Goal: Information Seeking & Learning: Learn about a topic

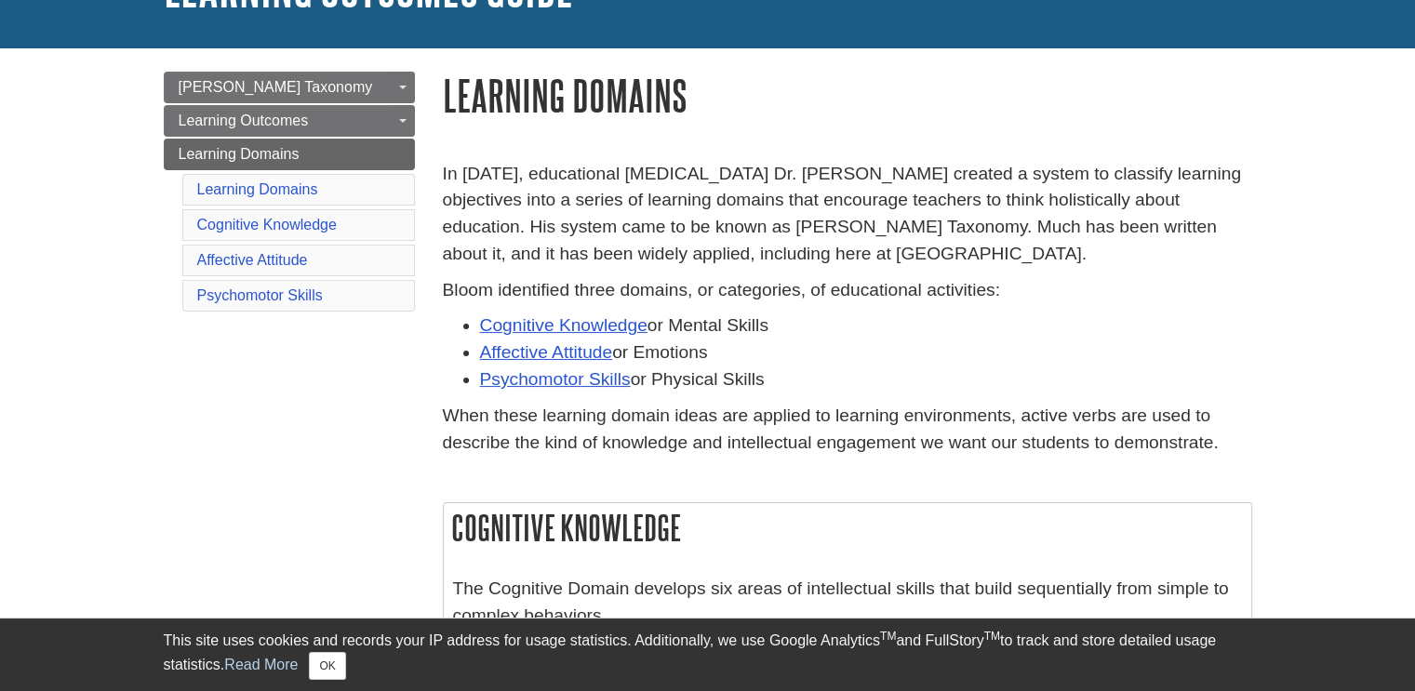
scroll to position [164, 0]
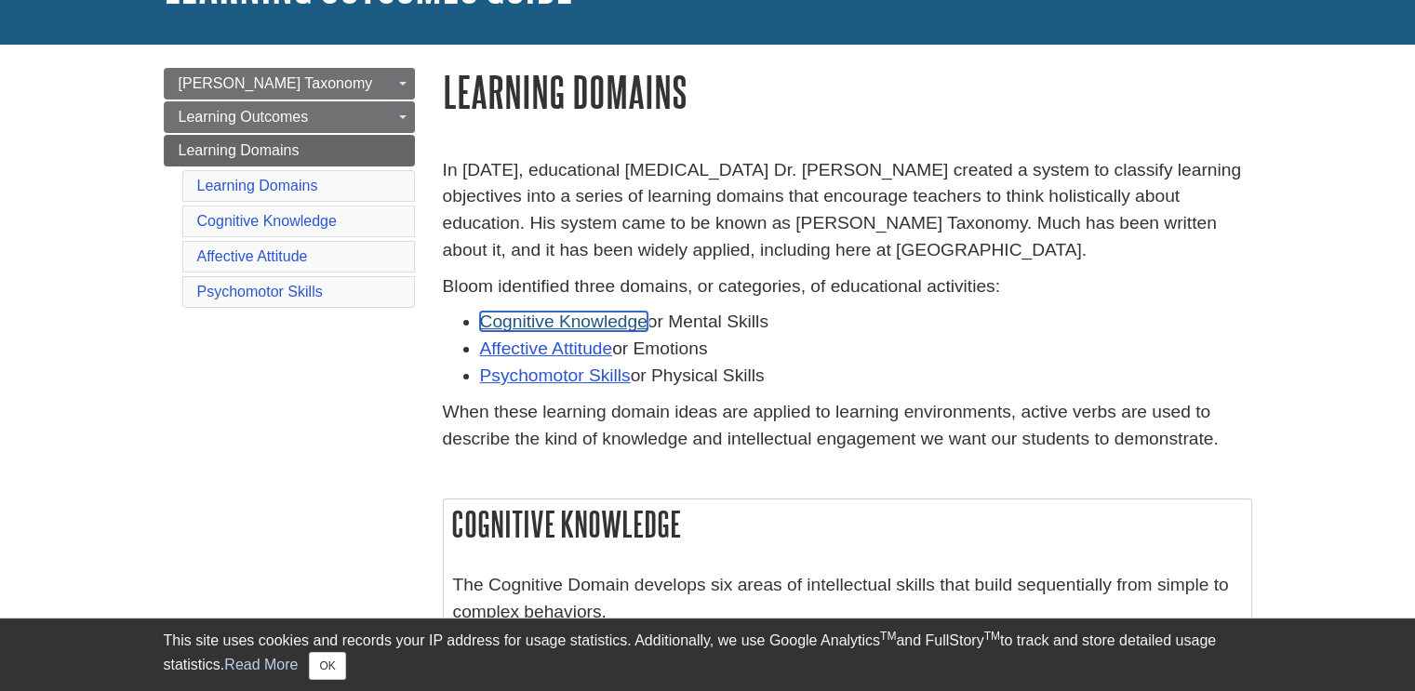
click at [597, 320] on link "Cognitive Knowledge" at bounding box center [563, 322] width 167 height 20
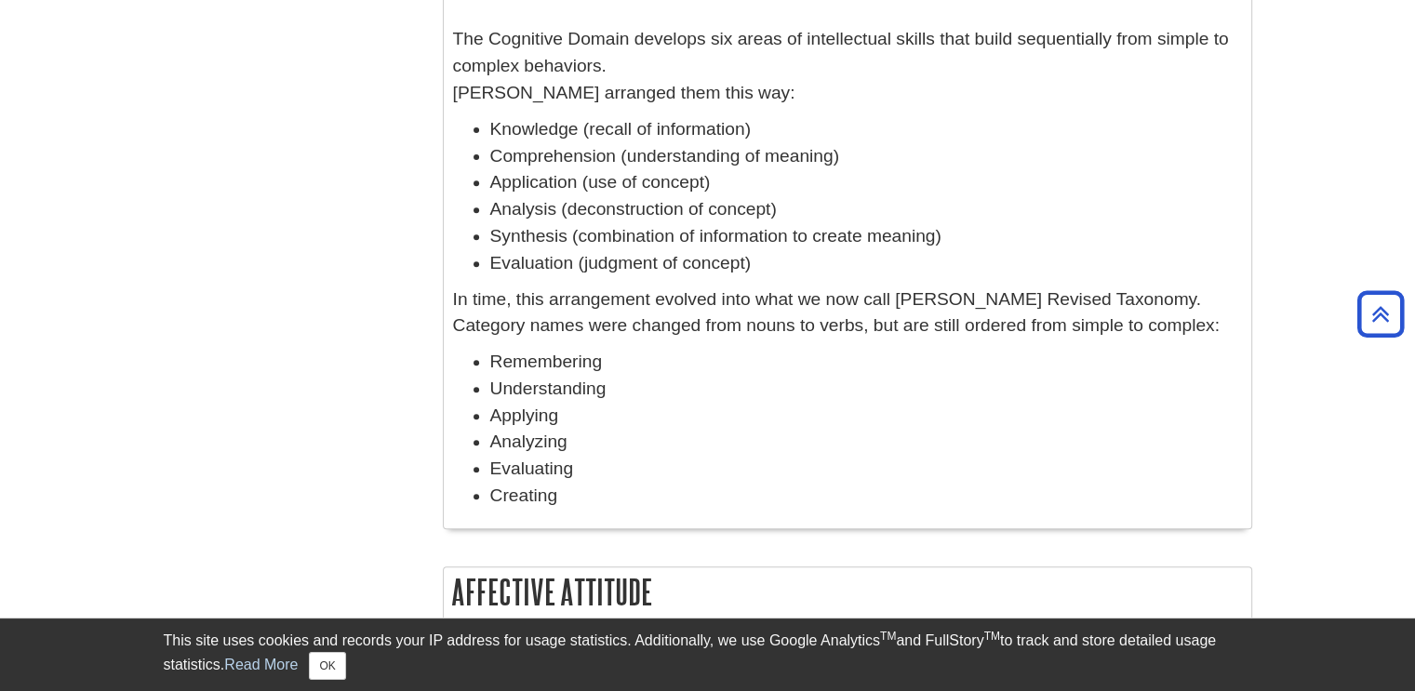
scroll to position [711, 0]
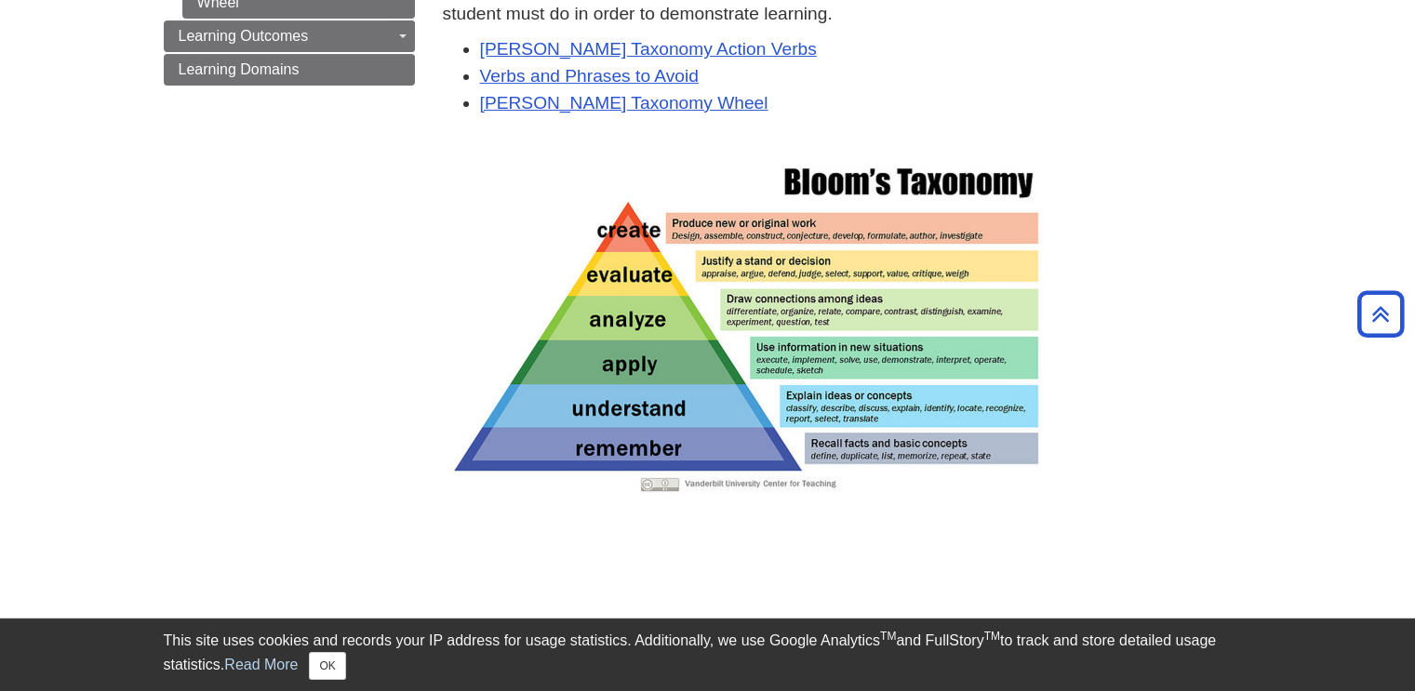
scroll to position [416, 0]
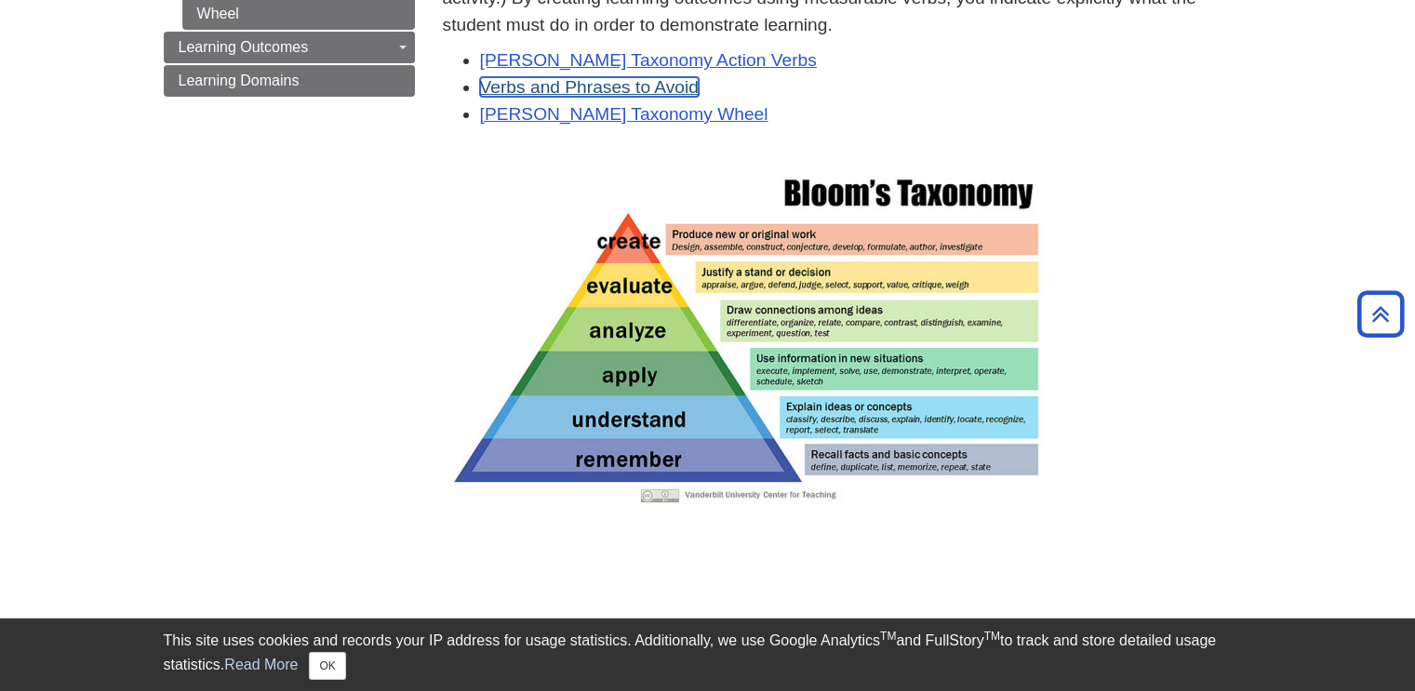
click at [593, 92] on link "Verbs and Phrases to Avoid" at bounding box center [589, 87] width 219 height 20
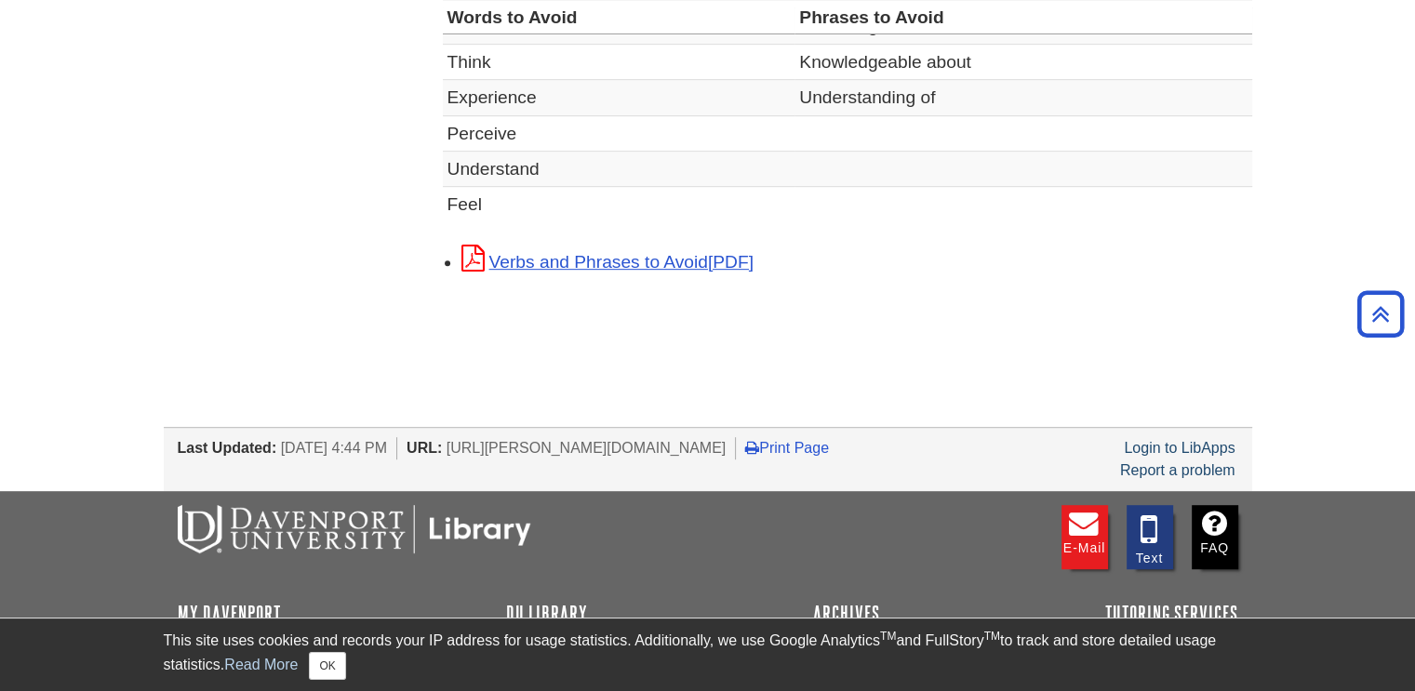
scroll to position [904, 0]
click at [631, 263] on link "Verbs and Phrases to Avoid" at bounding box center [607, 262] width 292 height 20
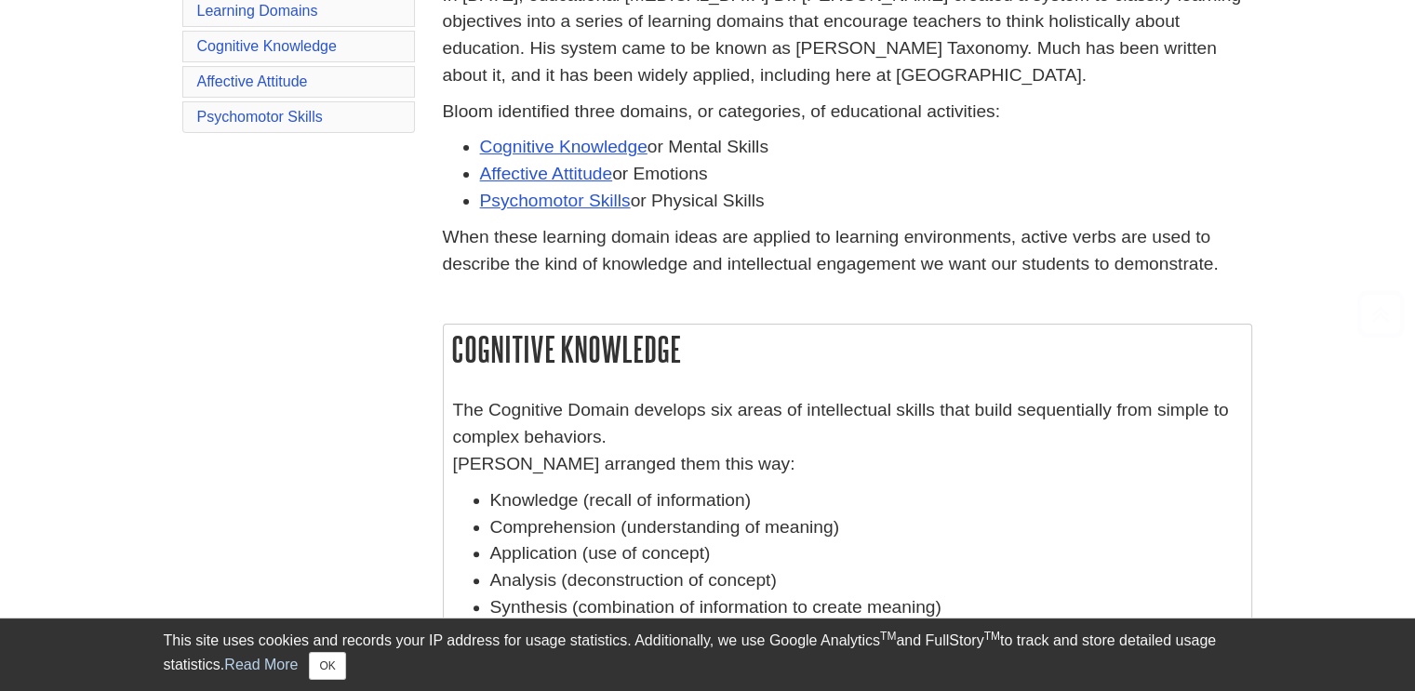
scroll to position [367, 0]
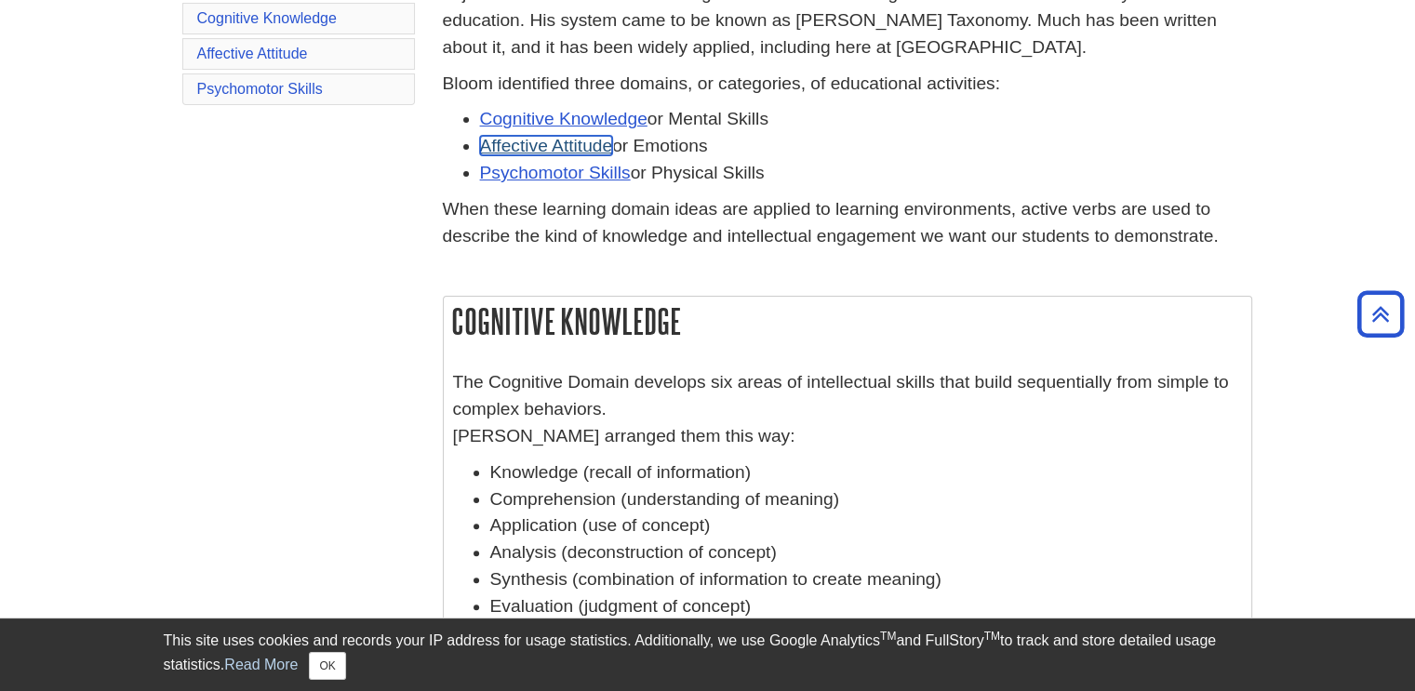
click at [585, 144] on link "Affective Attitude" at bounding box center [546, 146] width 133 height 20
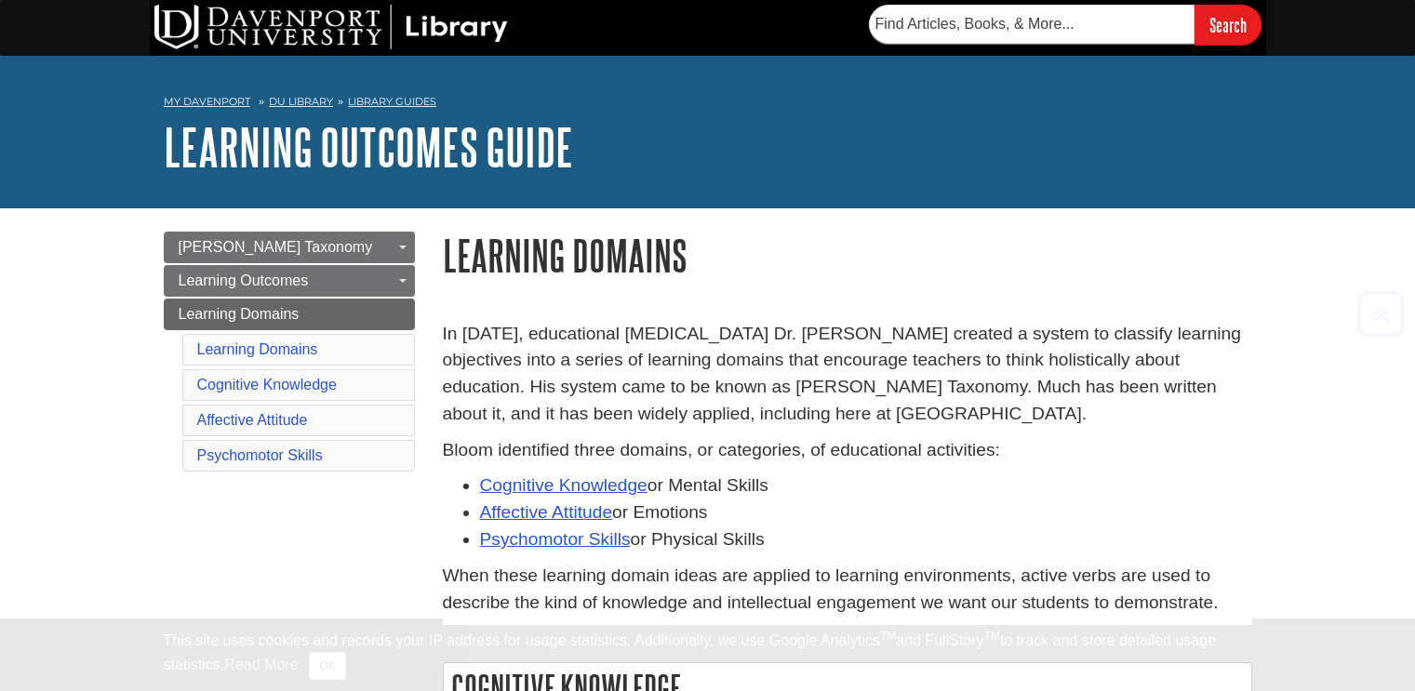
scroll to position [1276, 0]
